Goal: Find specific page/section: Find specific page/section

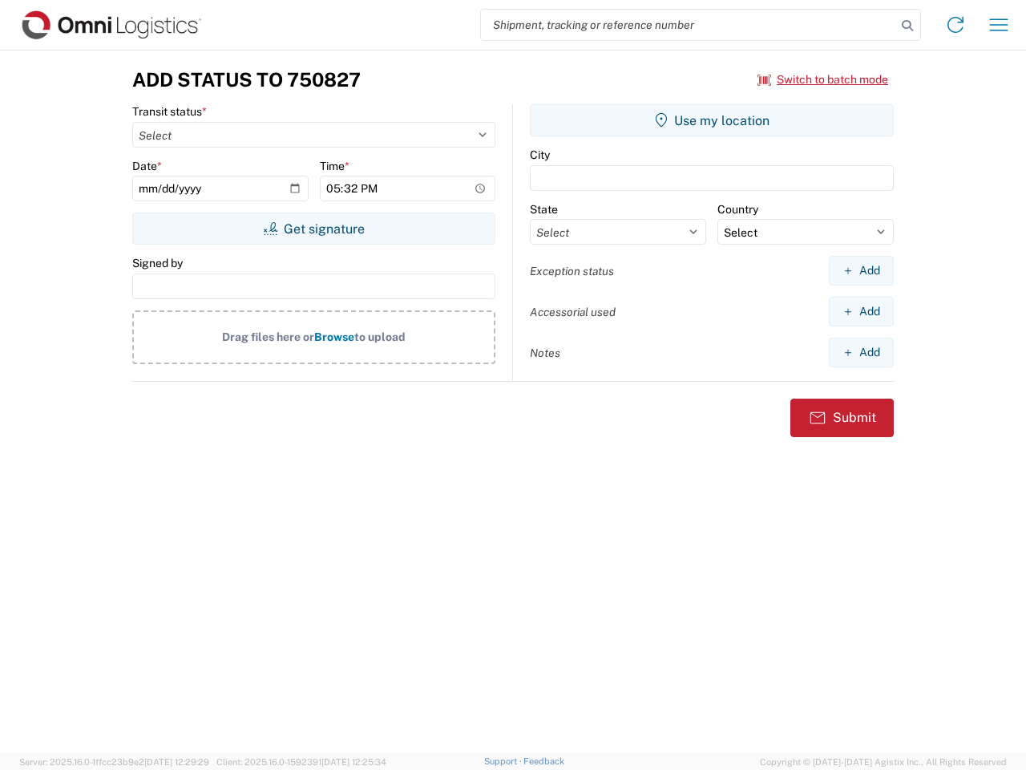
click at [689, 25] on input "search" at bounding box center [688, 25] width 415 height 30
click at [907, 26] on icon at bounding box center [907, 25] width 22 height 22
click at [955, 25] on icon at bounding box center [956, 25] width 26 height 26
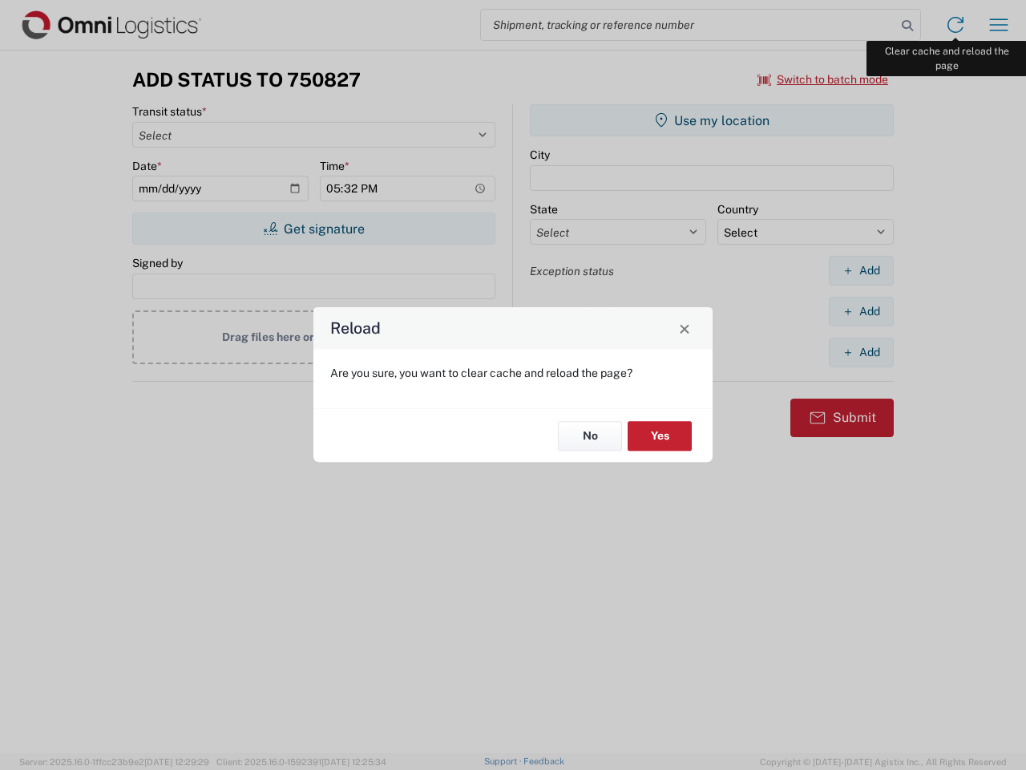
click at [999, 25] on div "Reload Are you sure, you want to clear cache and reload the page? No Yes" at bounding box center [513, 385] width 1026 height 770
click at [823, 79] on div "Reload Are you sure, you want to clear cache and reload the page? No Yes" at bounding box center [513, 385] width 1026 height 770
click at [313, 228] on div "Reload Are you sure, you want to clear cache and reload the page? No Yes" at bounding box center [513, 385] width 1026 height 770
click at [712, 120] on div "Reload Are you sure, you want to clear cache and reload the page? No Yes" at bounding box center [513, 385] width 1026 height 770
click at [861, 270] on div "Reload Are you sure, you want to clear cache and reload the page? No Yes" at bounding box center [513, 385] width 1026 height 770
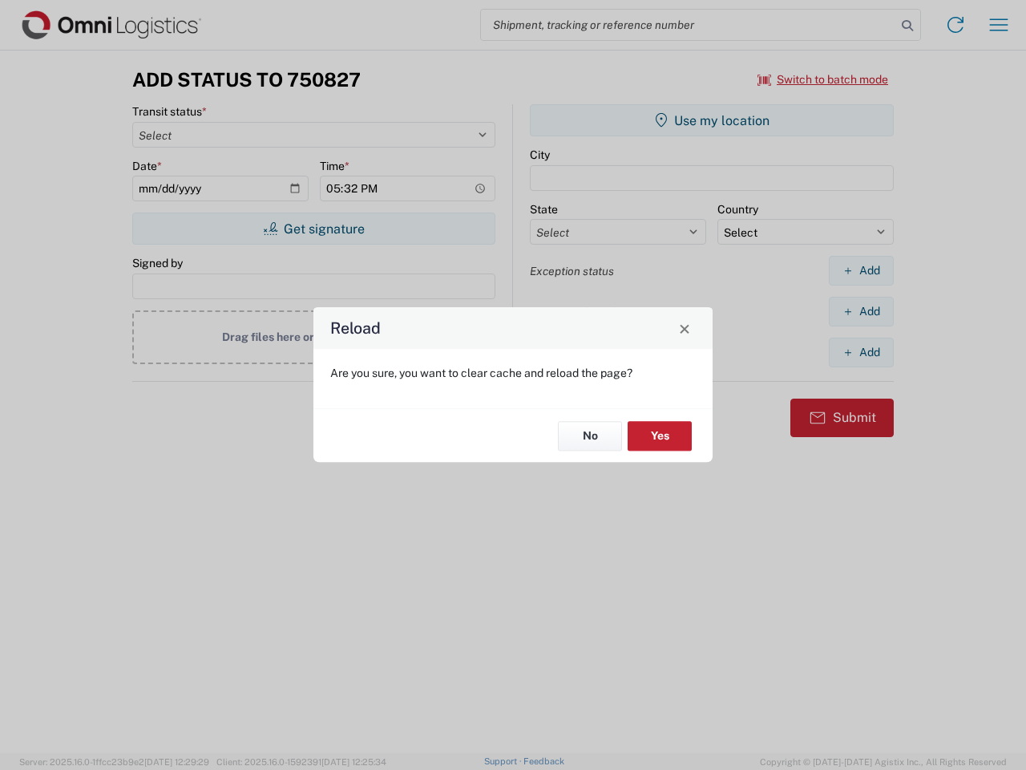
click at [861, 311] on div "Reload Are you sure, you want to clear cache and reload the page? No Yes" at bounding box center [513, 385] width 1026 height 770
click at [861, 352] on div "Reload Are you sure, you want to clear cache and reload the page? No Yes" at bounding box center [513, 385] width 1026 height 770
